Goal: Task Accomplishment & Management: Manage account settings

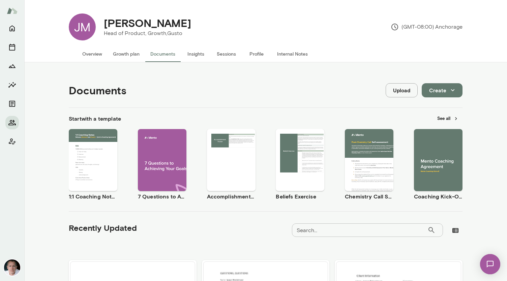
click at [91, 54] on button "Overview" at bounding box center [92, 54] width 31 height 16
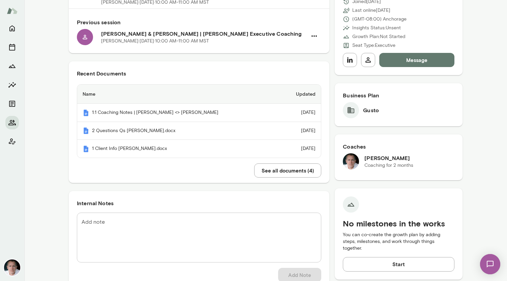
scroll to position [109, 0]
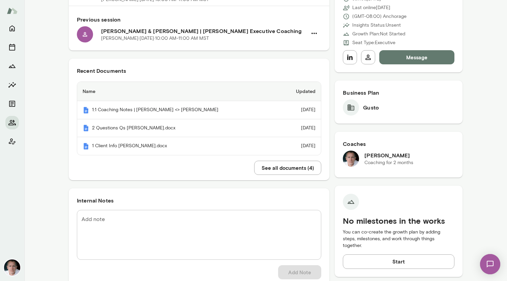
click at [125, 228] on textarea "Add note" at bounding box center [199, 234] width 235 height 39
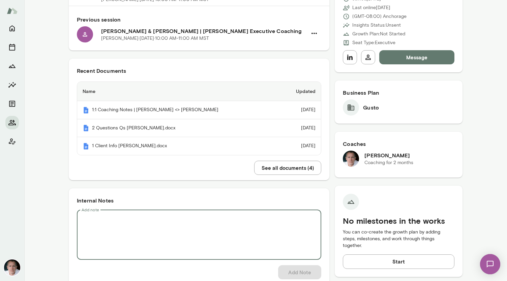
paste textarea "**********"
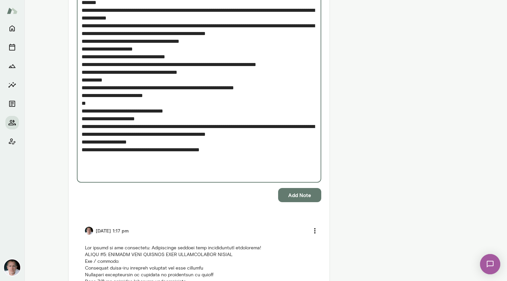
scroll to position [1064, 0]
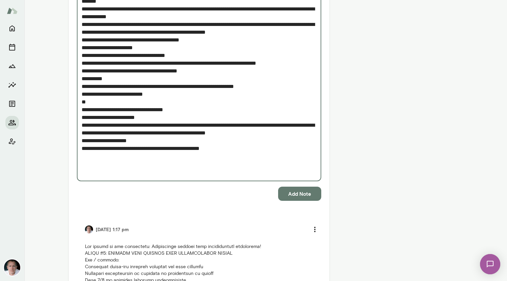
type textarea "**********"
click at [297, 194] on button "Add Note" at bounding box center [299, 194] width 43 height 14
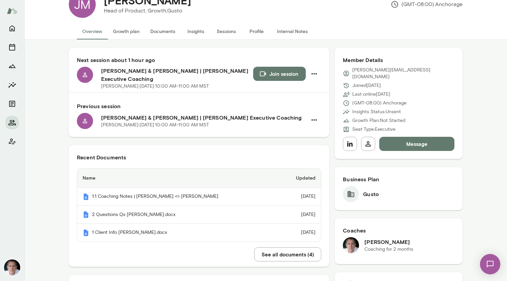
scroll to position [0, 0]
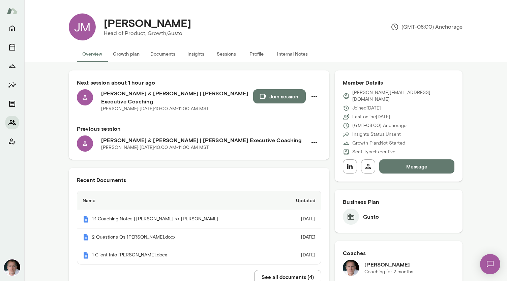
click at [11, 120] on icon "Members" at bounding box center [11, 122] width 7 height 5
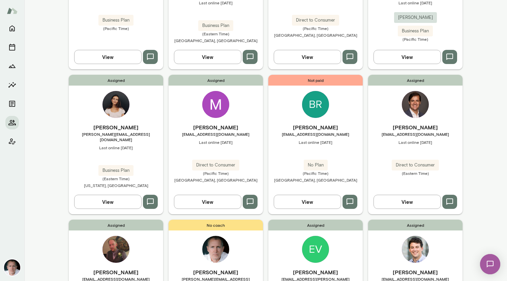
scroll to position [513, 0]
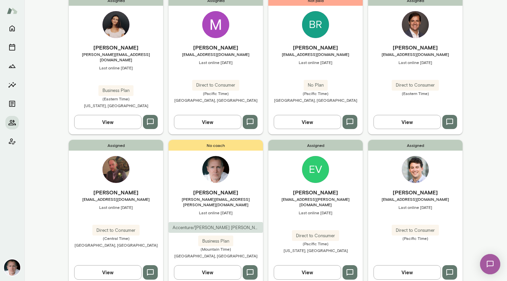
click at [312, 156] on img at bounding box center [315, 169] width 27 height 27
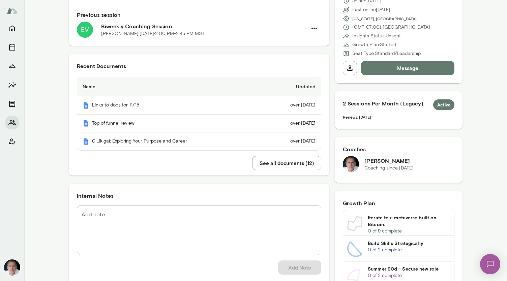
scroll to position [109, 0]
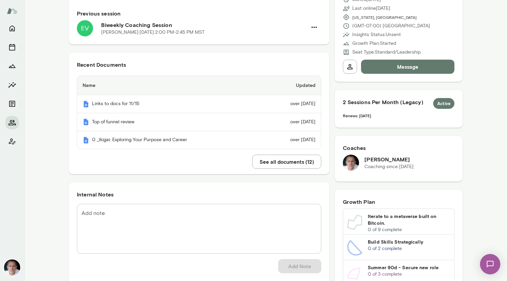
click at [291, 159] on button "See all documents ( 12 )" at bounding box center [286, 162] width 69 height 14
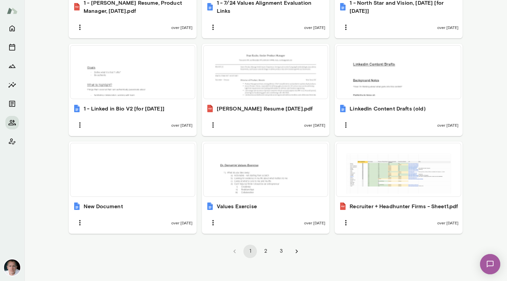
scroll to position [432, 0]
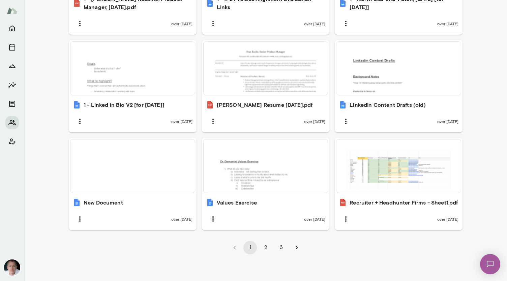
click at [279, 249] on button "3" at bounding box center [280, 247] width 13 height 13
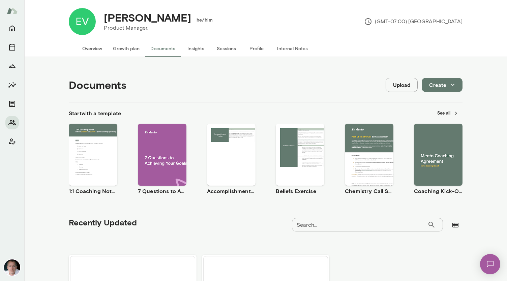
scroll to position [130, 0]
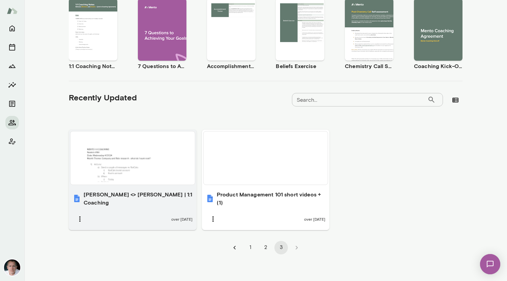
click at [101, 165] on div at bounding box center [132, 158] width 119 height 48
